Goal: Task Accomplishment & Management: Manage account settings

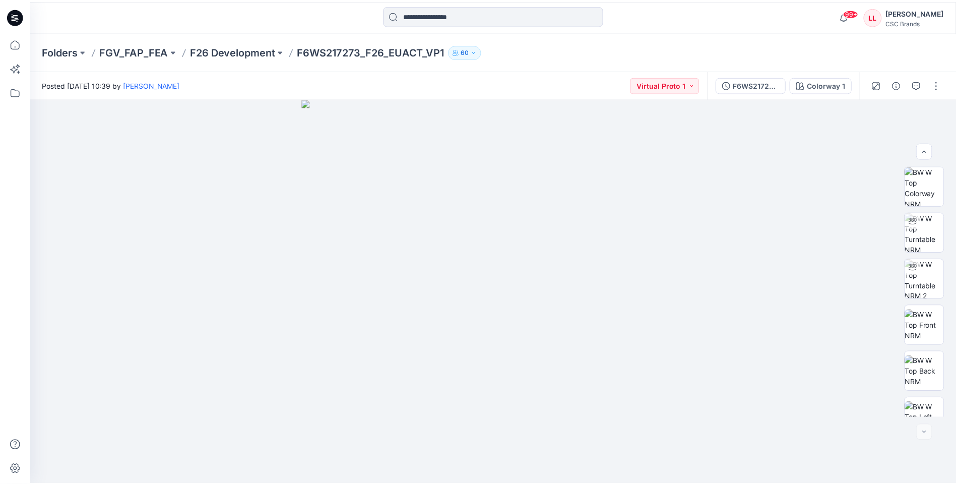
scroll to position [159, 0]
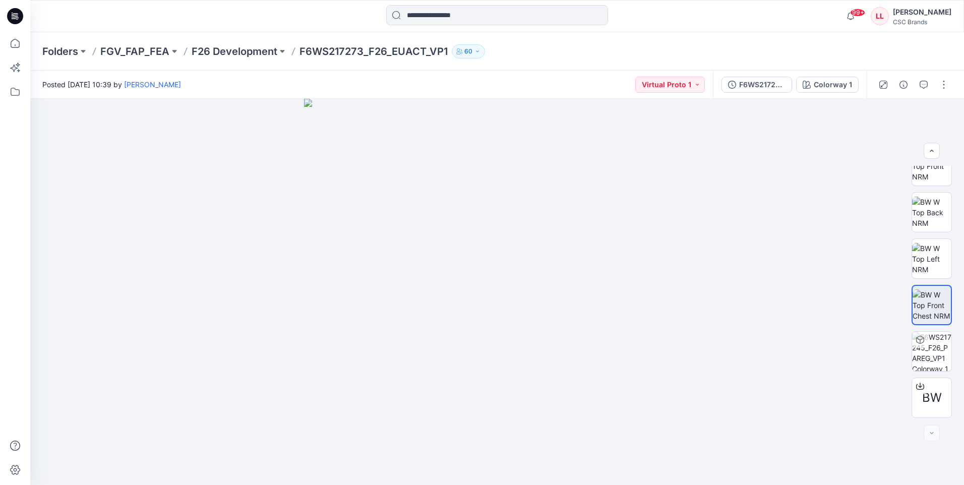
click at [19, 15] on icon at bounding box center [15, 16] width 16 height 16
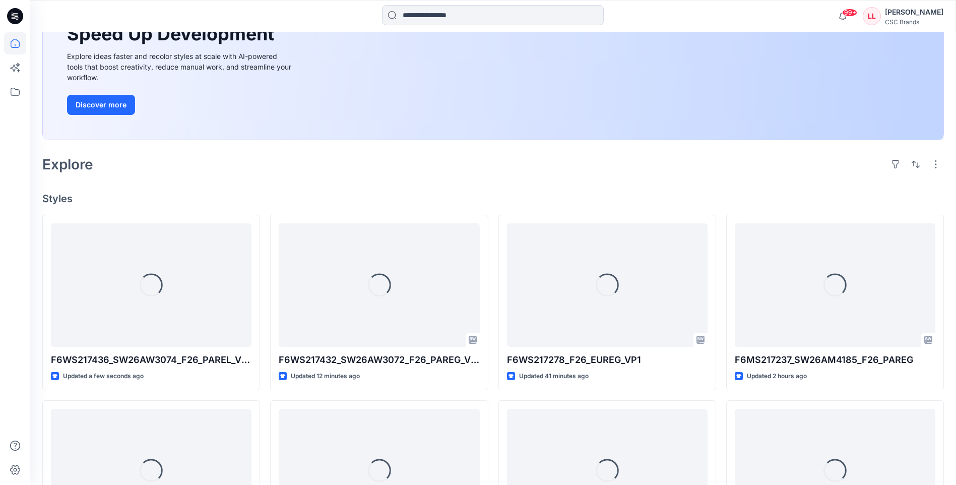
scroll to position [151, 0]
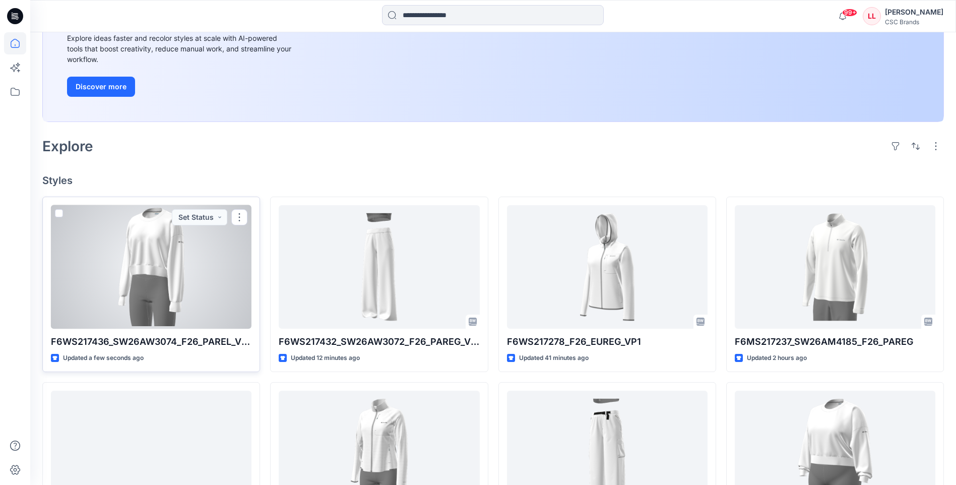
click at [214, 291] on div at bounding box center [151, 266] width 201 height 123
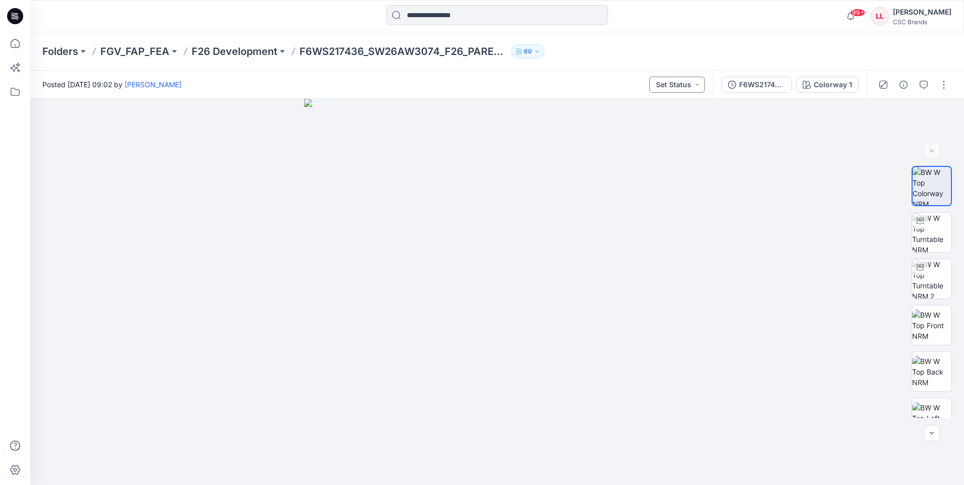
click at [697, 87] on button "Set Status" at bounding box center [676, 85] width 55 height 16
click at [660, 199] on p "F/A Virtual" at bounding box center [652, 198] width 34 height 13
click at [12, 14] on icon at bounding box center [13, 14] width 2 height 1
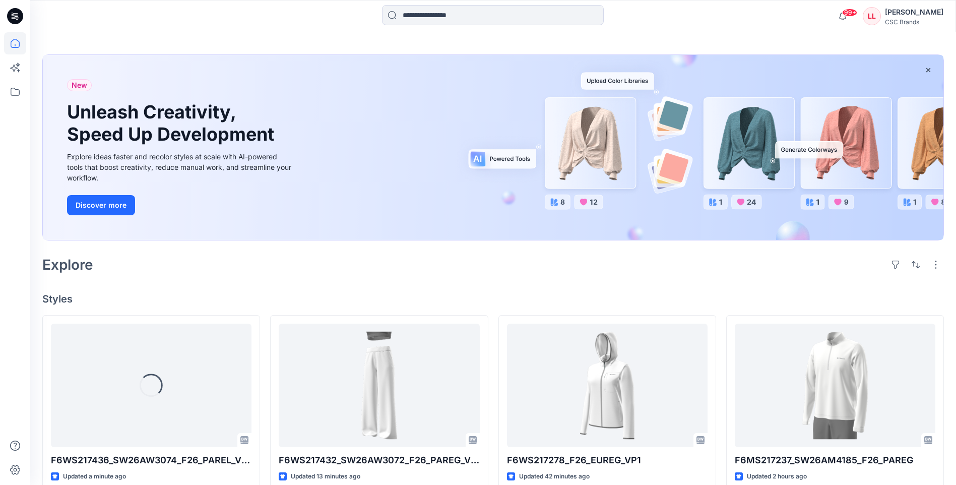
scroll to position [50, 0]
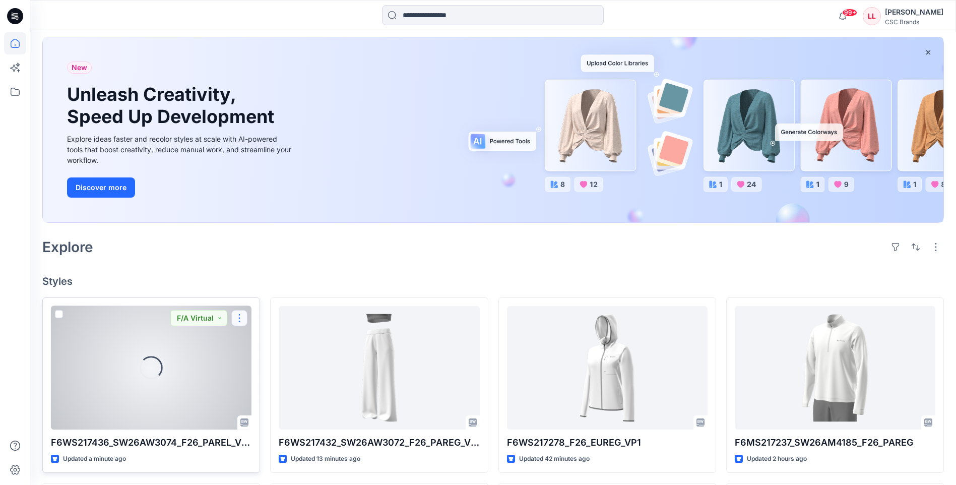
click at [239, 321] on button "button" at bounding box center [239, 318] width 16 height 16
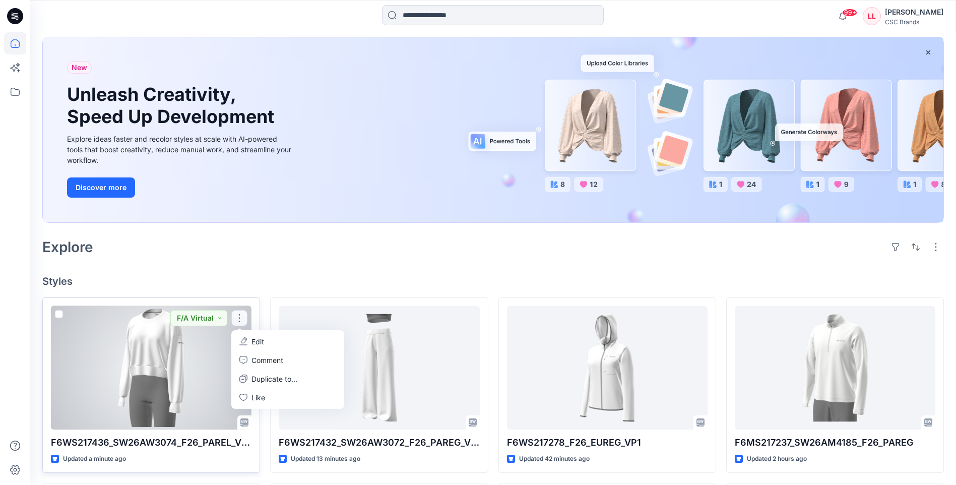
click at [267, 341] on button "Edit" at bounding box center [287, 341] width 109 height 19
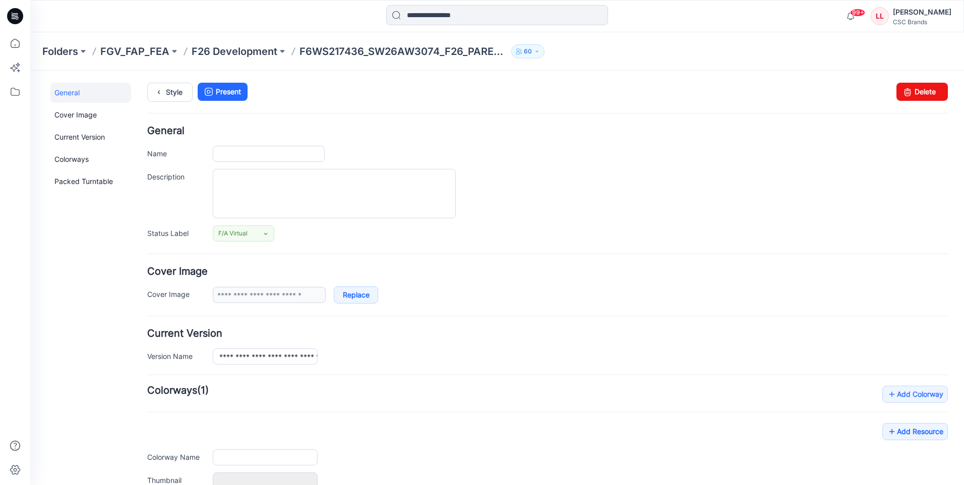
type input "**********"
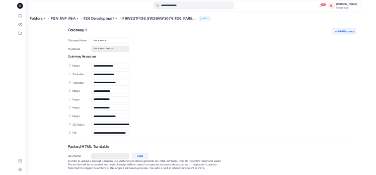
scroll to position [406, 0]
